Goal: Transaction & Acquisition: Purchase product/service

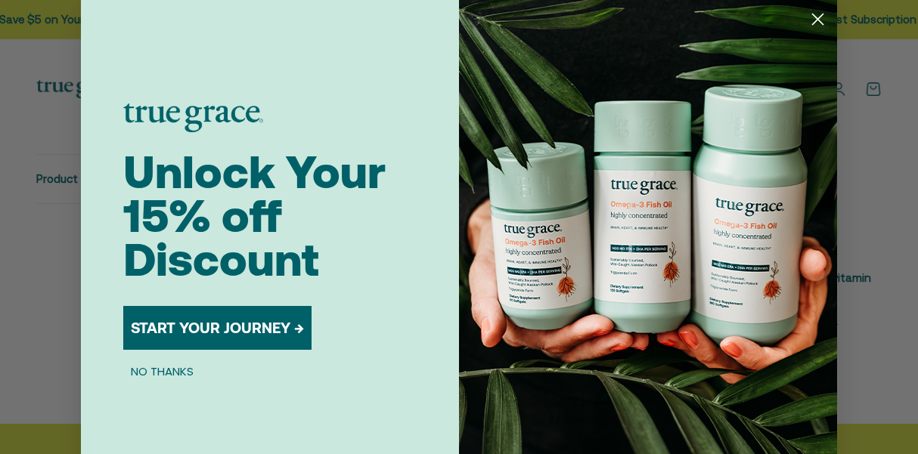
scroll to position [690, 0]
click at [800, 18] on img "POPUP Form" at bounding box center [648, 242] width 378 height 484
click at [821, 18] on circle "Close dialog" at bounding box center [817, 19] width 25 height 25
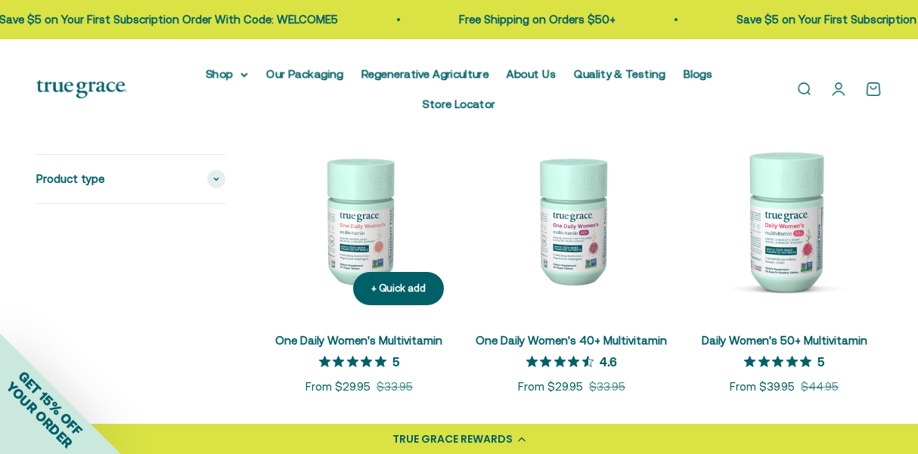
scroll to position [322, 0]
click at [97, 179] on span "Product type" at bounding box center [70, 179] width 68 height 18
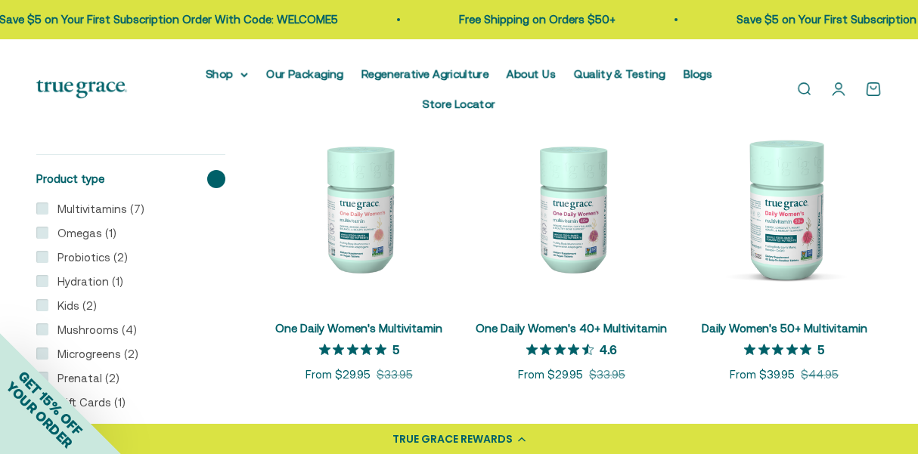
click at [76, 261] on label "Probiotics (2)" at bounding box center [87, 258] width 79 height 18
click at [48, 261] on input "Probiotics (2)" at bounding box center [42, 257] width 12 height 12
checkbox input "true"
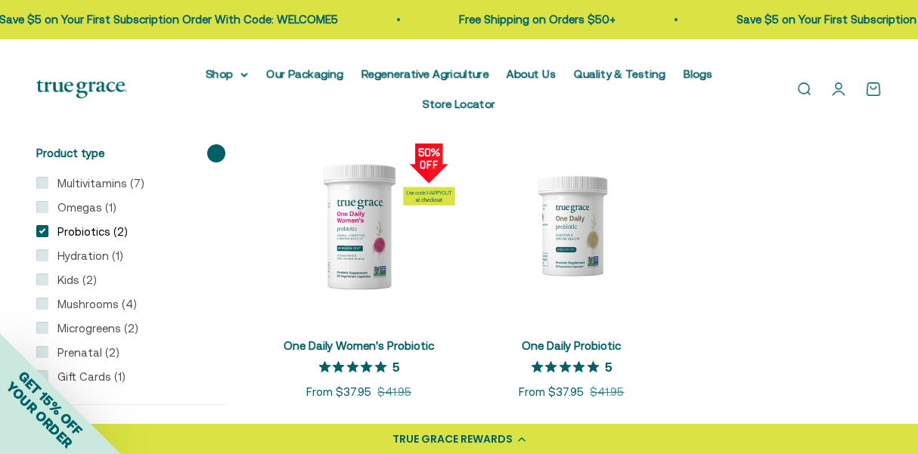
scroll to position [318, 0]
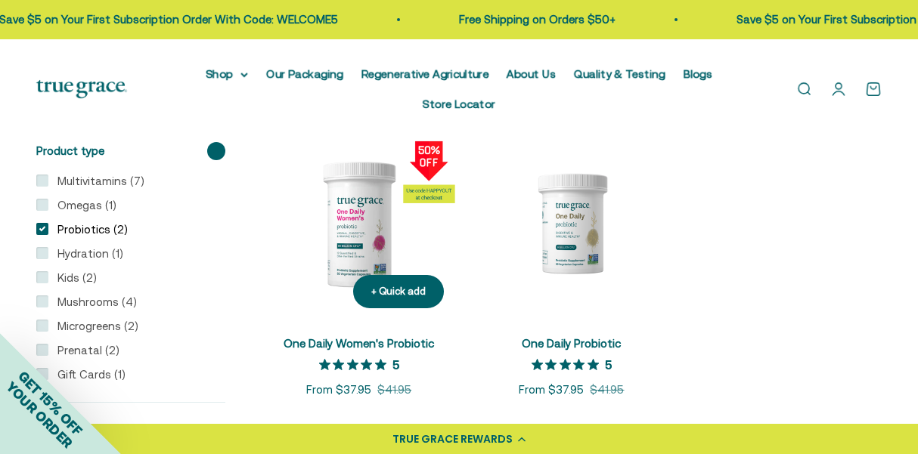
click at [361, 237] on img at bounding box center [359, 223] width 194 height 194
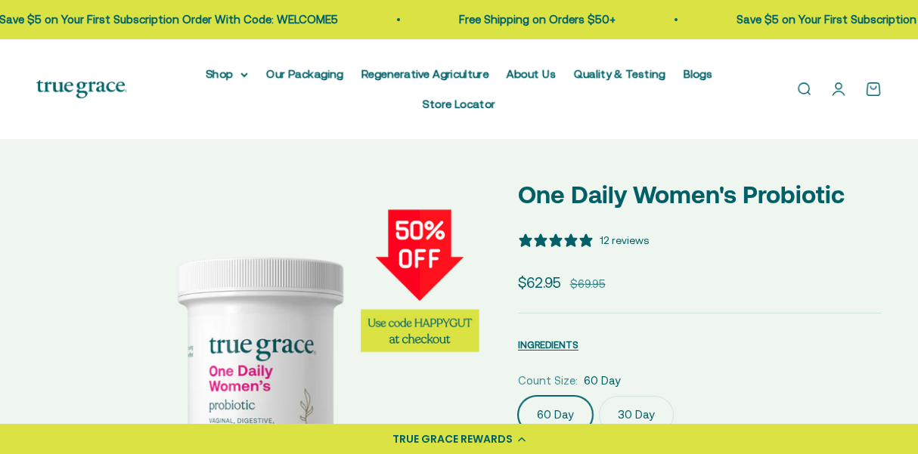
select select "3"
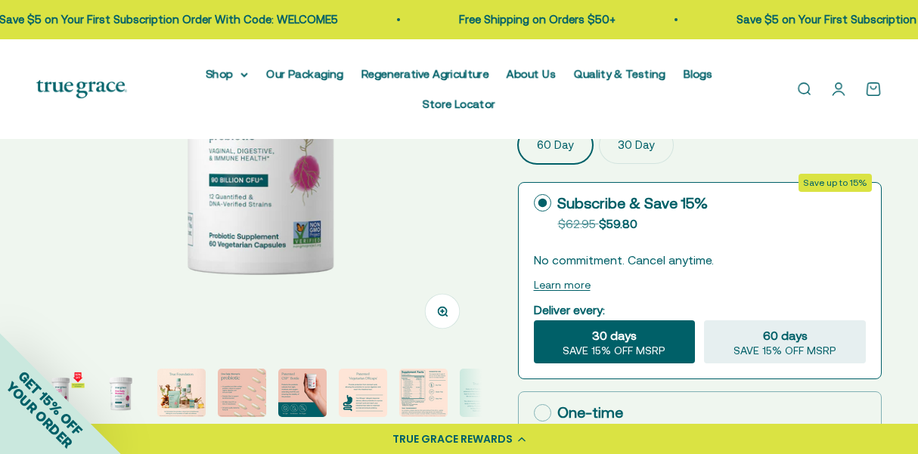
scroll to position [245, 0]
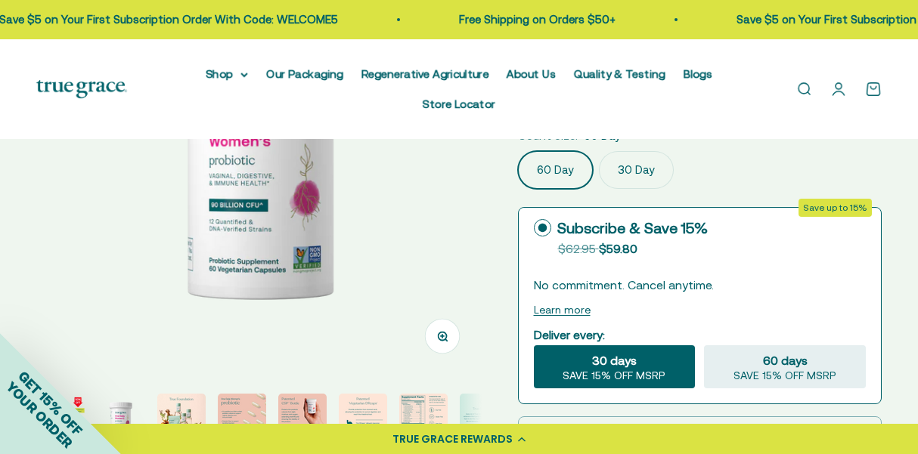
click at [423, 400] on img "Go to item 7" at bounding box center [423, 418] width 48 height 48
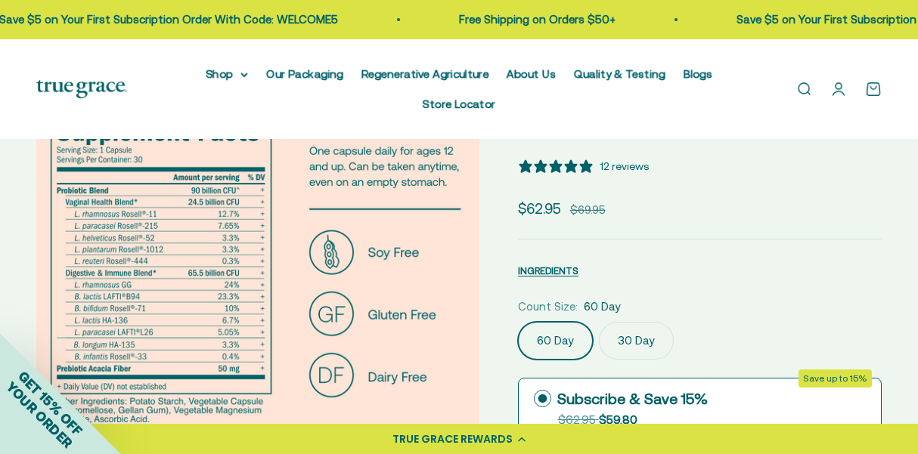
scroll to position [73, 0]
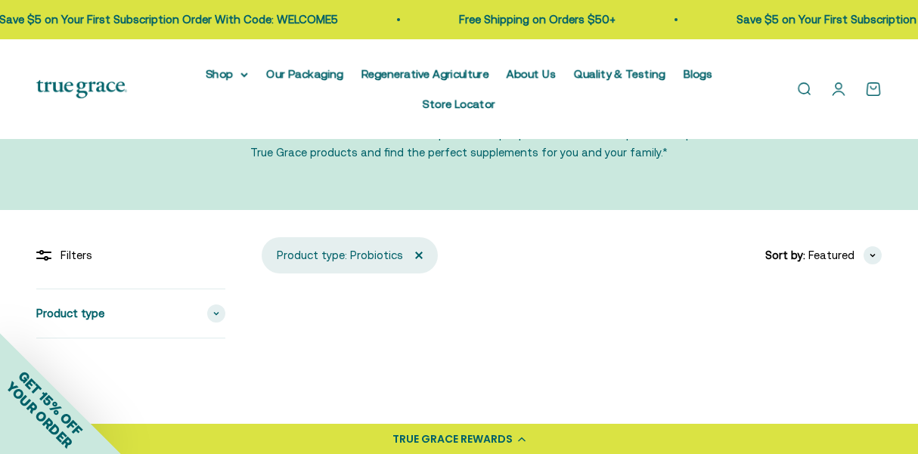
scroll to position [385, 0]
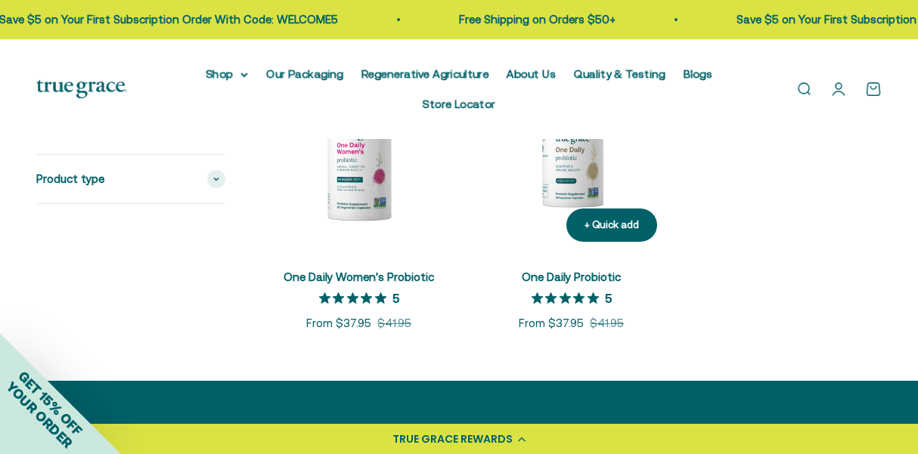
click at [580, 146] on img at bounding box center [571, 157] width 194 height 194
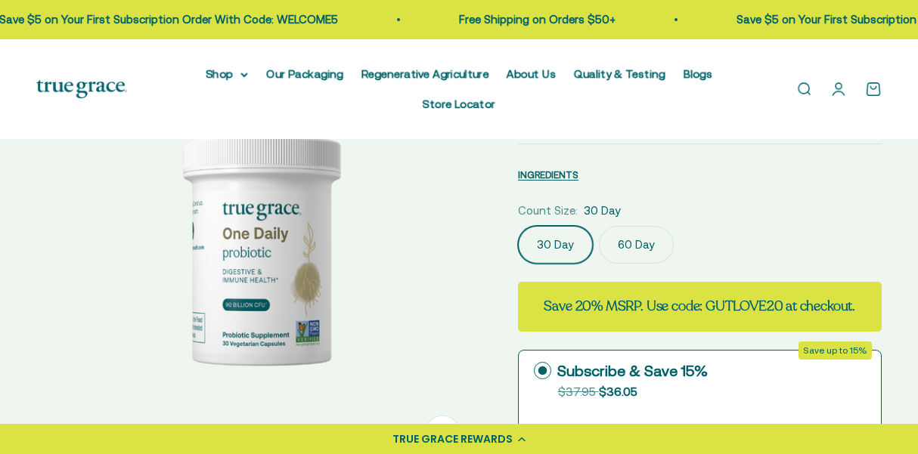
select select "3"
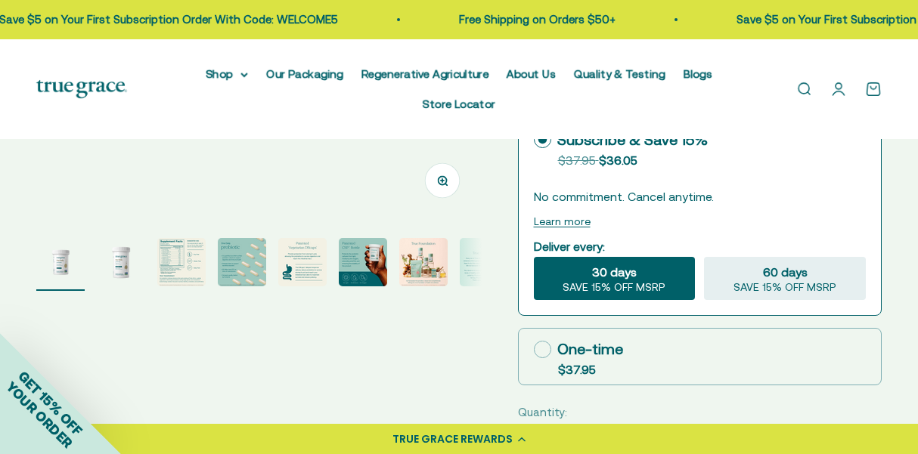
scroll to position [486, 0]
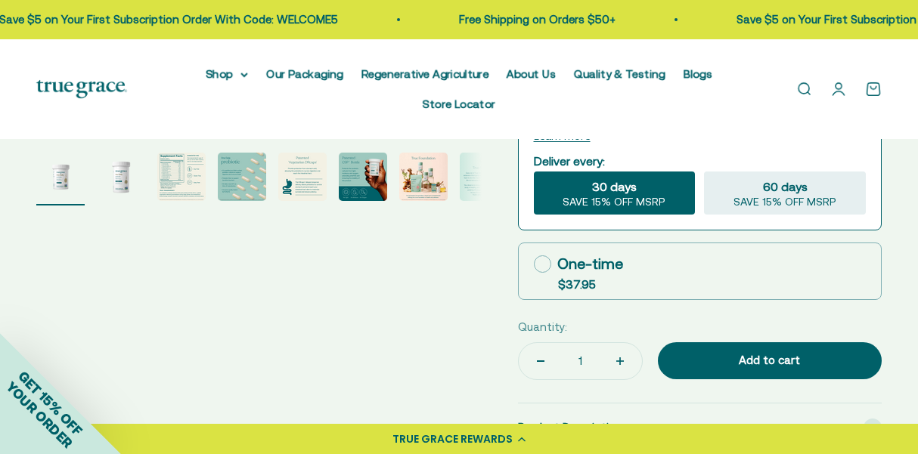
click at [185, 194] on img "Go to item 3" at bounding box center [181, 177] width 48 height 48
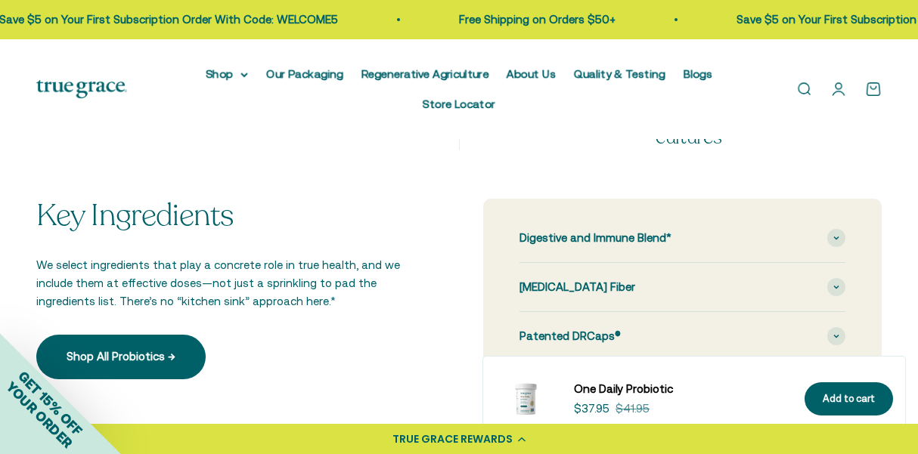
scroll to position [1373, 1]
